Goal: Task Accomplishment & Management: Use online tool/utility

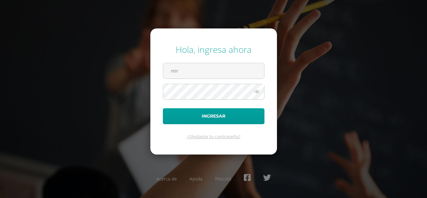
type input "[PERSON_NAME][EMAIL_ADDRESS][DOMAIN_NAME]"
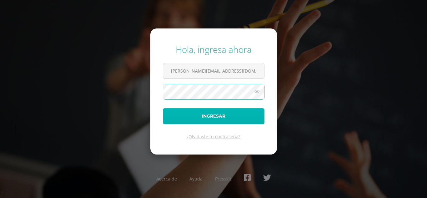
click at [183, 123] on button "Ingresar" at bounding box center [214, 116] width 102 height 16
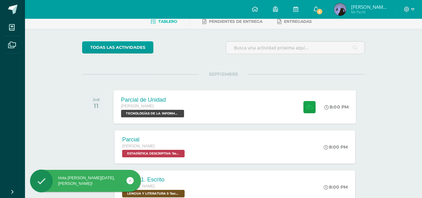
scroll to position [33, 0]
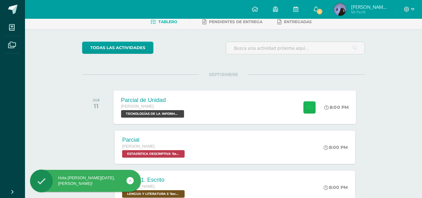
click at [307, 104] on icon at bounding box center [309, 106] width 7 height 5
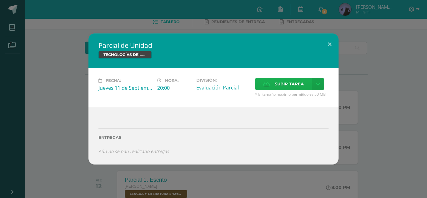
click at [282, 85] on span "Subir tarea" at bounding box center [289, 84] width 29 height 12
click at [0, 0] on input "Subir tarea" at bounding box center [0, 0] width 0 height 0
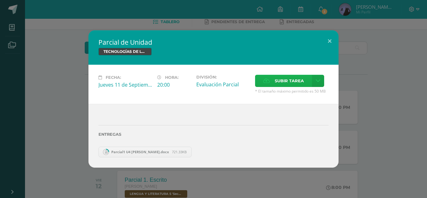
click at [275, 77] on span "Subir tarea" at bounding box center [289, 81] width 29 height 12
click at [0, 0] on input "Subir tarea" at bounding box center [0, 0] width 0 height 0
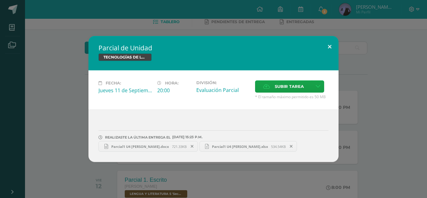
click at [329, 44] on button at bounding box center [329, 46] width 18 height 21
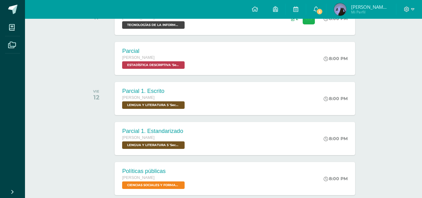
scroll to position [0, 0]
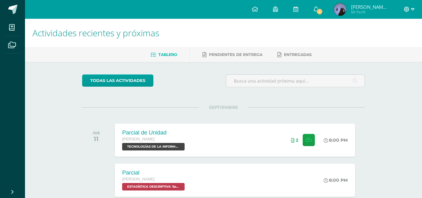
click at [409, 9] on icon at bounding box center [407, 10] width 6 height 6
click at [386, 41] on span "Cerrar sesión" at bounding box center [393, 42] width 28 height 6
